Goal: Task Accomplishment & Management: Manage account settings

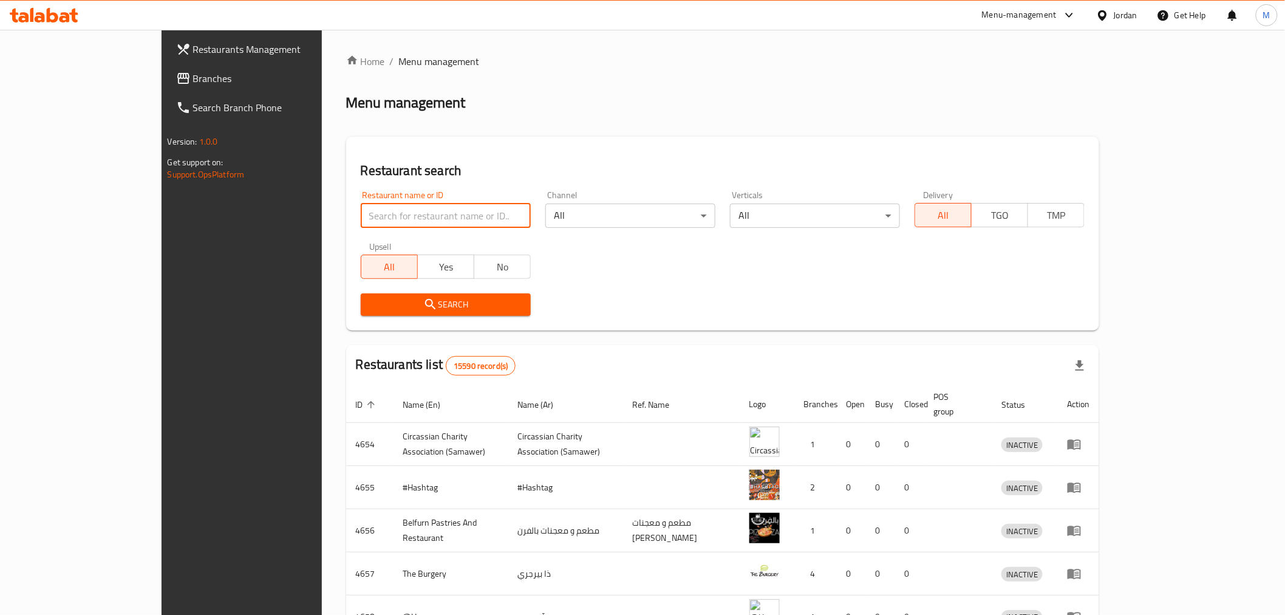
click at [361, 222] on input "search" at bounding box center [446, 215] width 170 height 24
type input "kado"
click button "Search" at bounding box center [446, 304] width 170 height 22
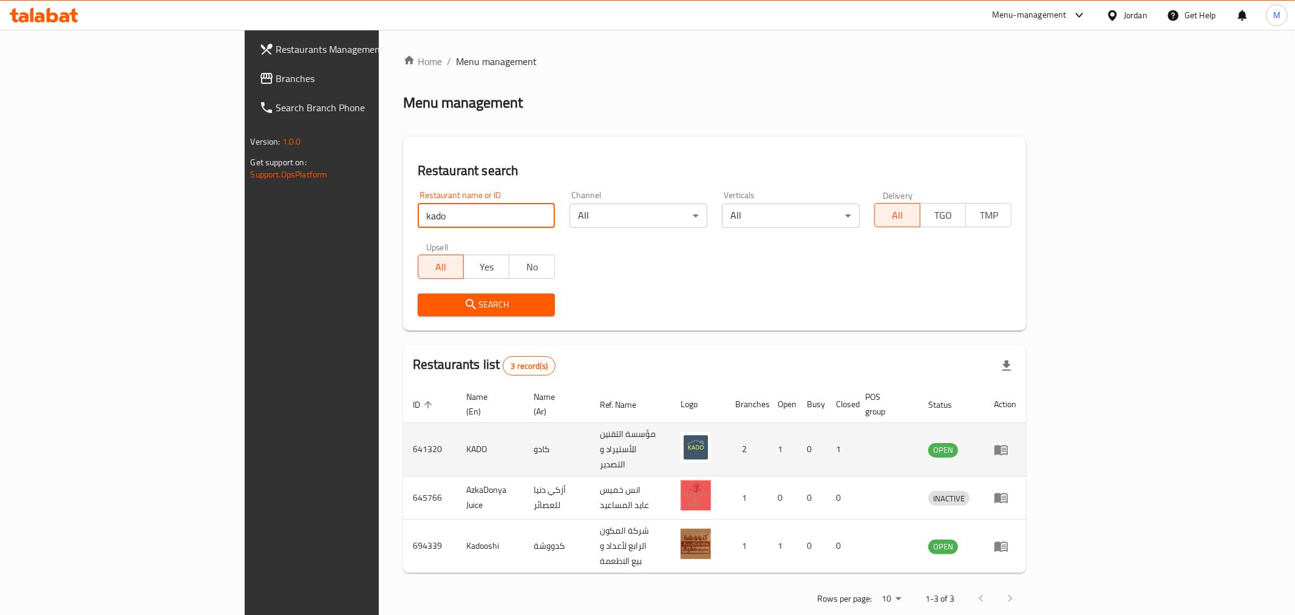
click at [1006, 448] on icon "enhanced table" at bounding box center [1004, 450] width 4 height 5
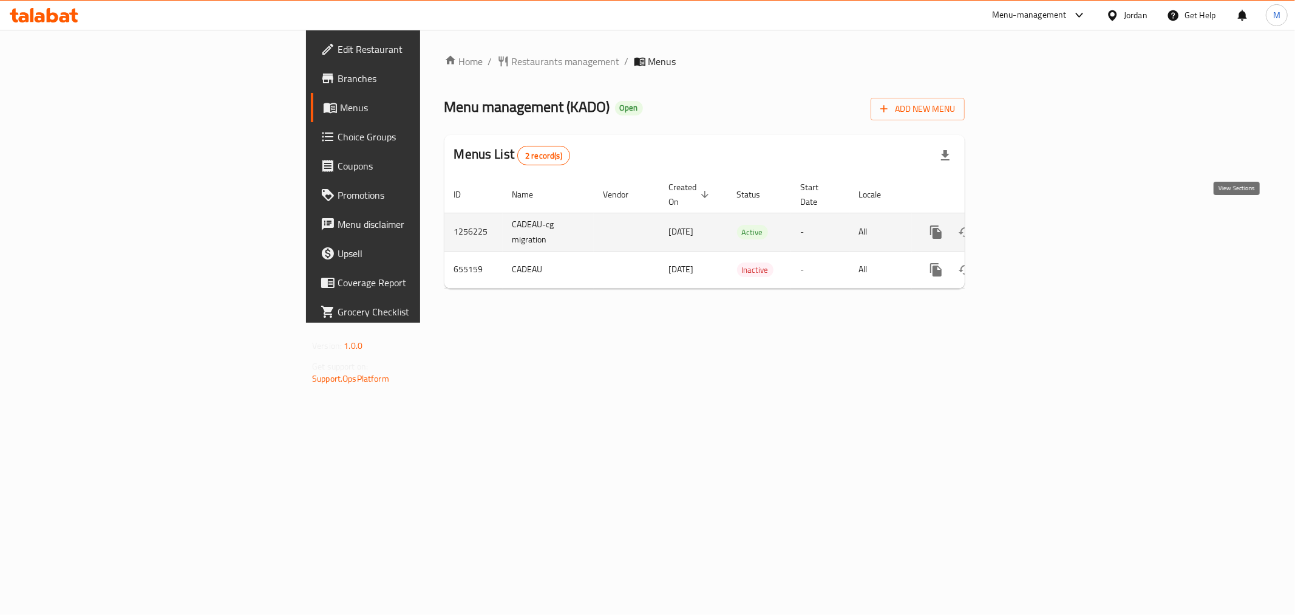
click at [1029, 227] on icon "enhanced table" at bounding box center [1023, 232] width 11 height 11
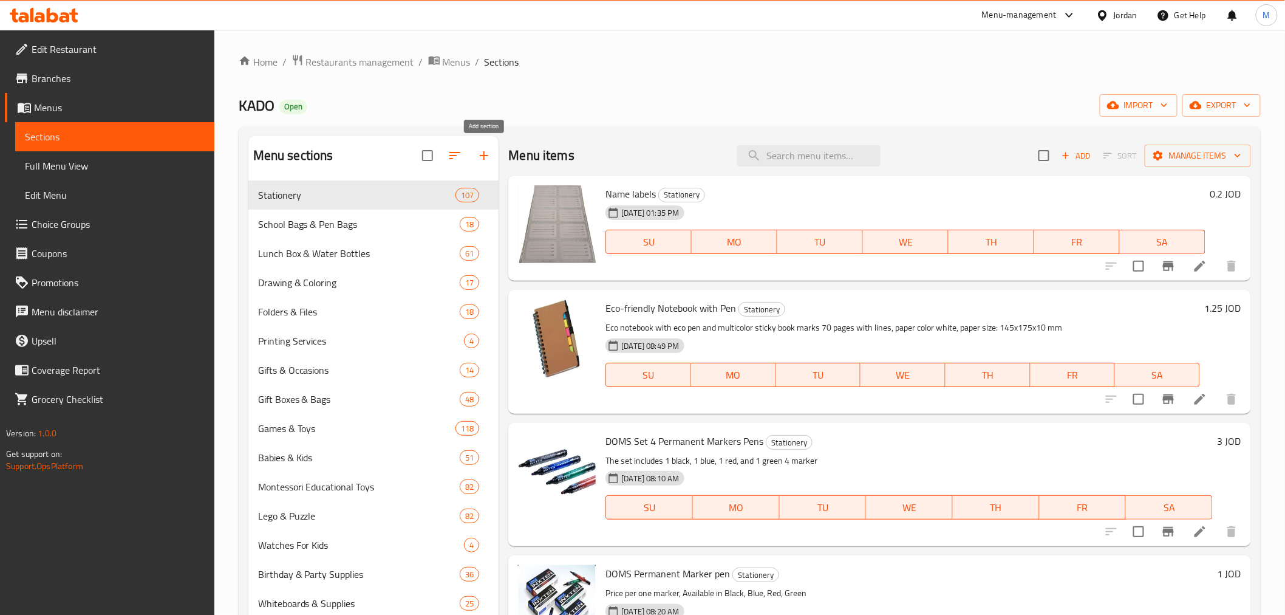
click at [483, 149] on icon "button" at bounding box center [484, 155] width 15 height 15
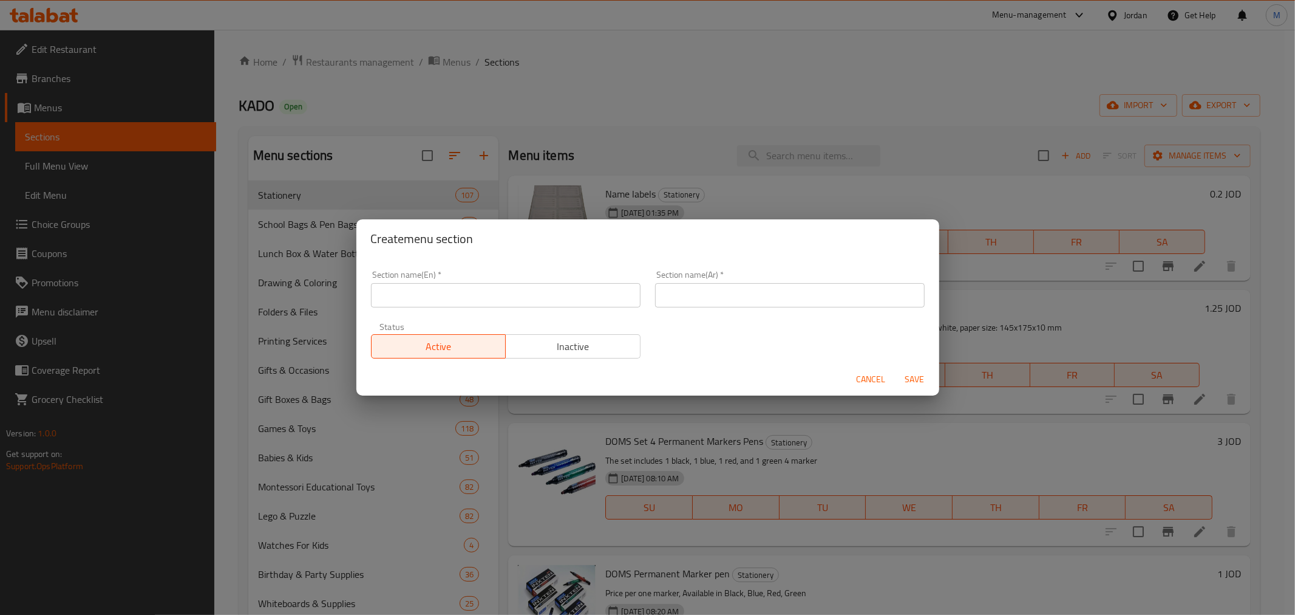
click at [491, 301] on input "text" at bounding box center [506, 295] width 270 height 24
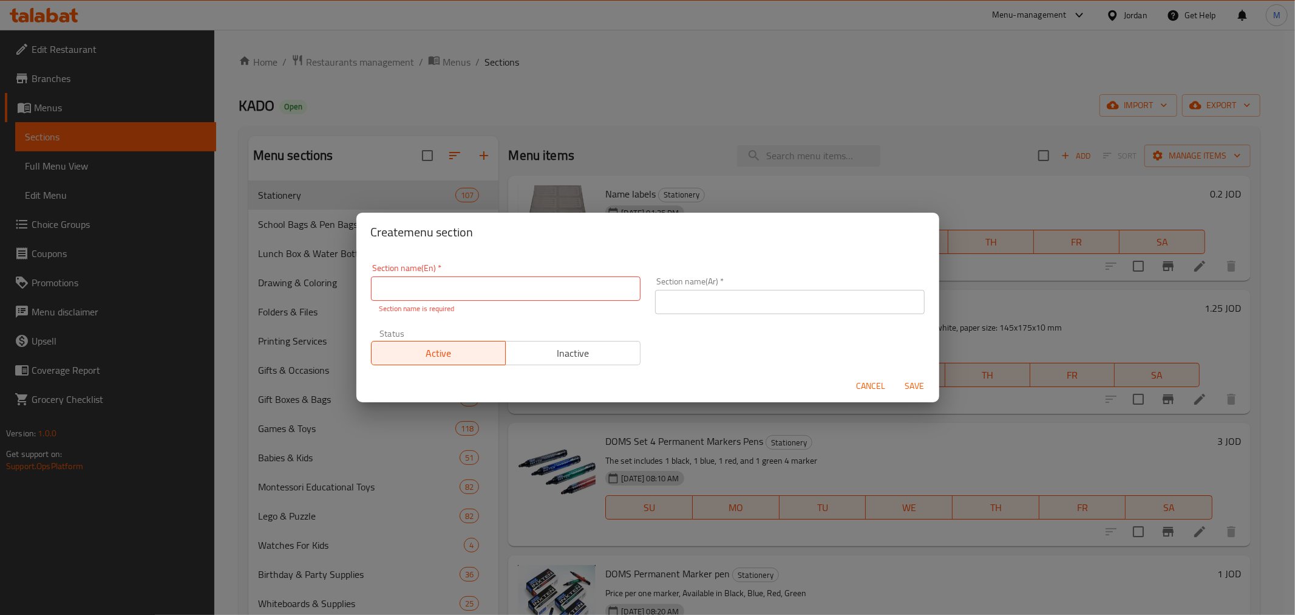
click at [406, 295] on input "text" at bounding box center [506, 288] width 270 height 24
type input "Eco-Friendly Tableware"
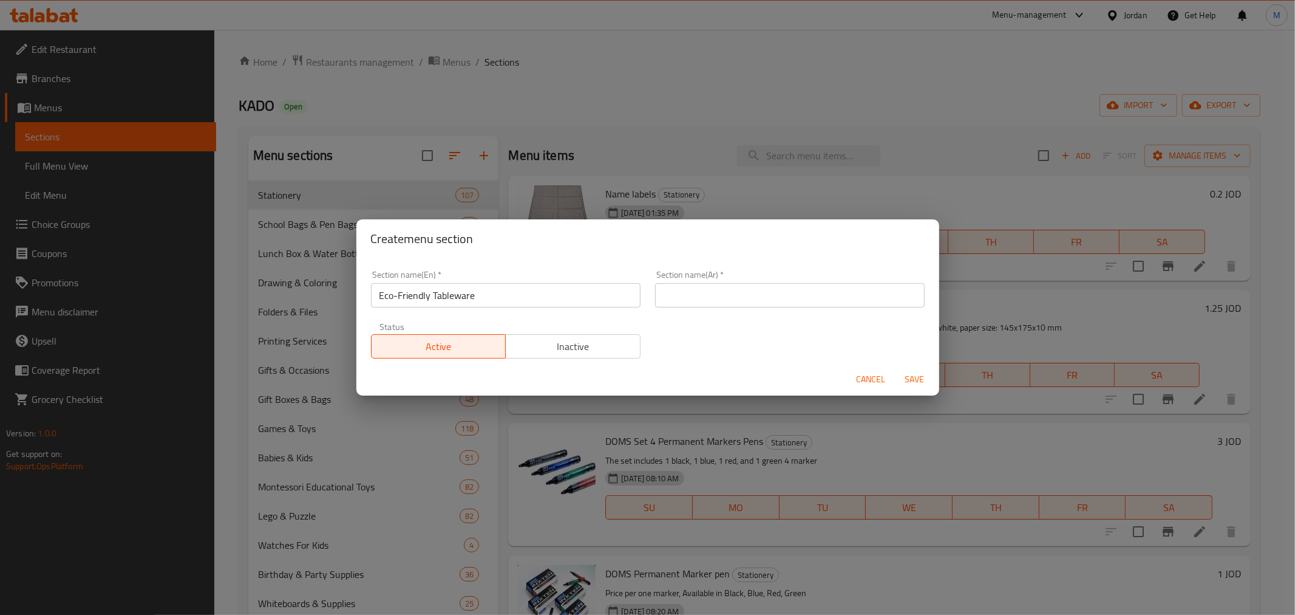
drag, startPoint x: 742, startPoint y: 276, endPoint x: 725, endPoint y: 294, distance: 24.5
click at [741, 277] on div "Section name(Ar)   * Section name(Ar) *" at bounding box center [790, 288] width 270 height 37
click at [724, 295] on input "text" at bounding box center [790, 295] width 270 height 24
type input "H"
type input "أدوات المائدة صديقة للبيئة"
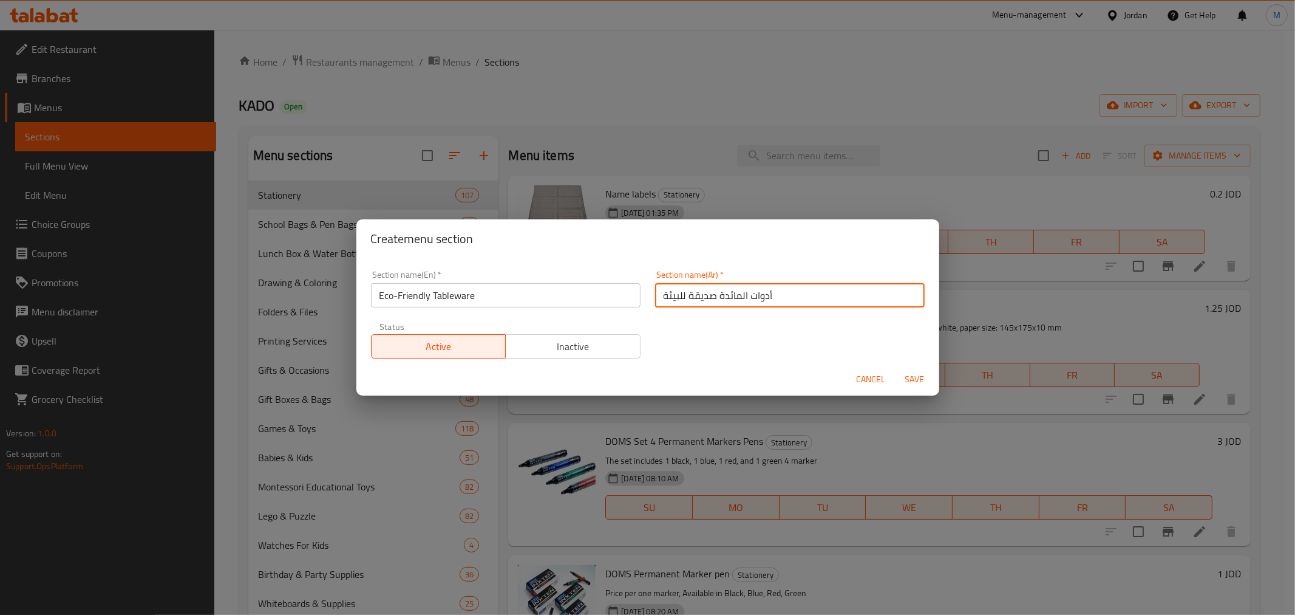
click at [920, 380] on span "Save" at bounding box center [915, 379] width 29 height 15
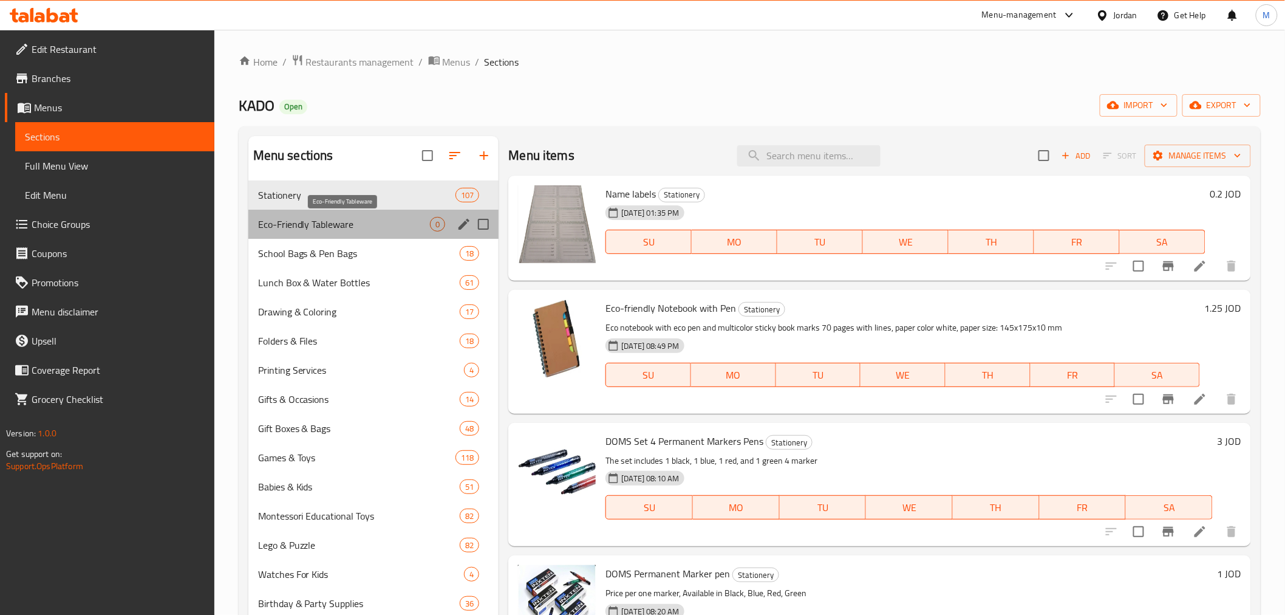
click at [352, 223] on span "Eco-Friendly Tableware" at bounding box center [344, 224] width 172 height 15
